Goal: Find specific page/section: Find specific page/section

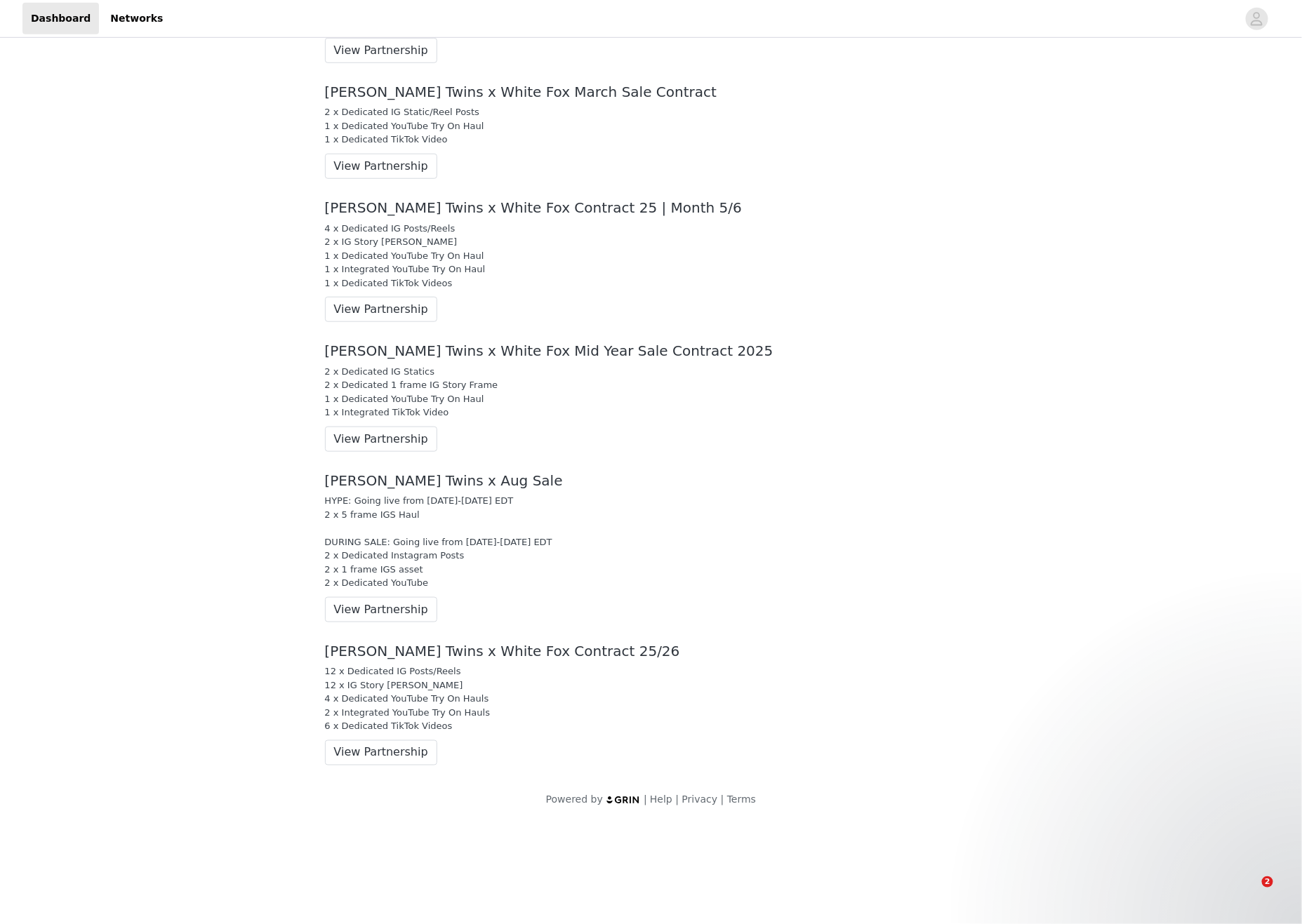
click at [852, 578] on div "[PERSON_NAME] Twins x Aug Sale HYPE: Going live from [DATE]-[DATE] EDT 2 x 5 fr…" at bounding box center [651, 548] width 673 height 171
click at [385, 776] on div "[PERSON_NAME] Twins x White Fox Contract 25/26 12 x Dedicated IG Posts/Reels 12…" at bounding box center [651, 704] width 673 height 143
click at [414, 766] on button "View Partnership" at bounding box center [381, 753] width 113 height 25
